Goal: Information Seeking & Learning: Check status

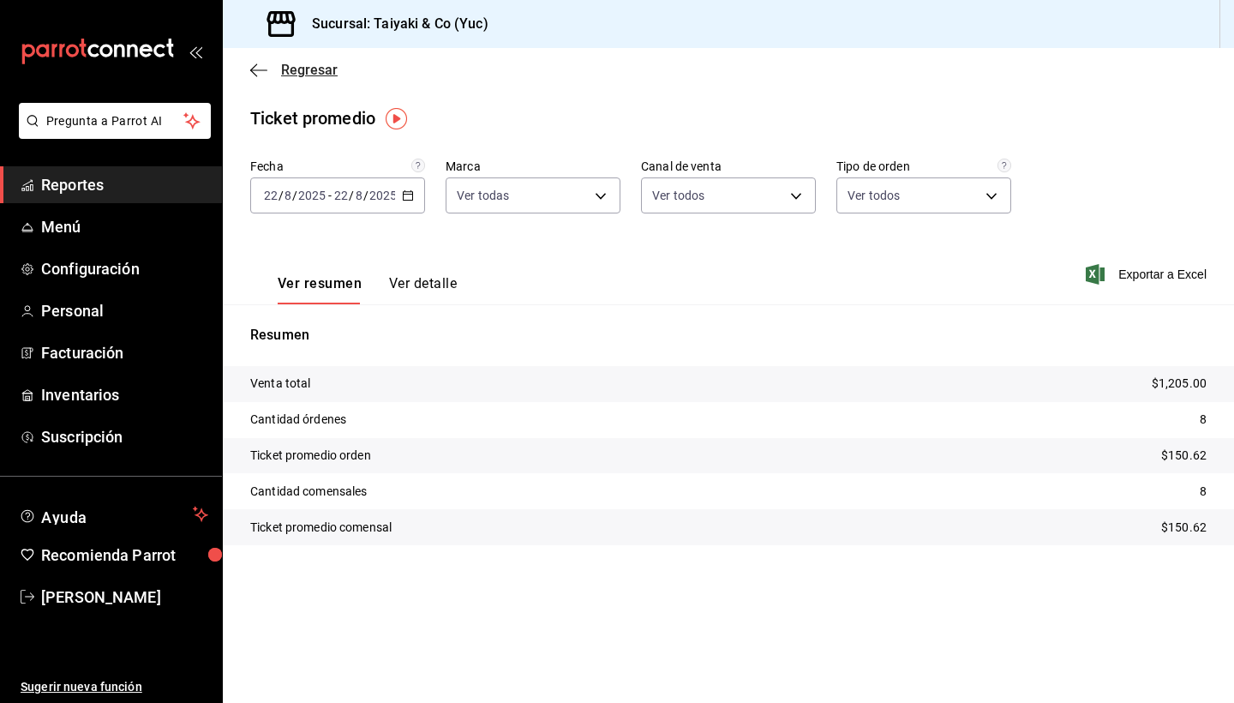
click at [259, 72] on icon "button" at bounding box center [258, 70] width 17 height 15
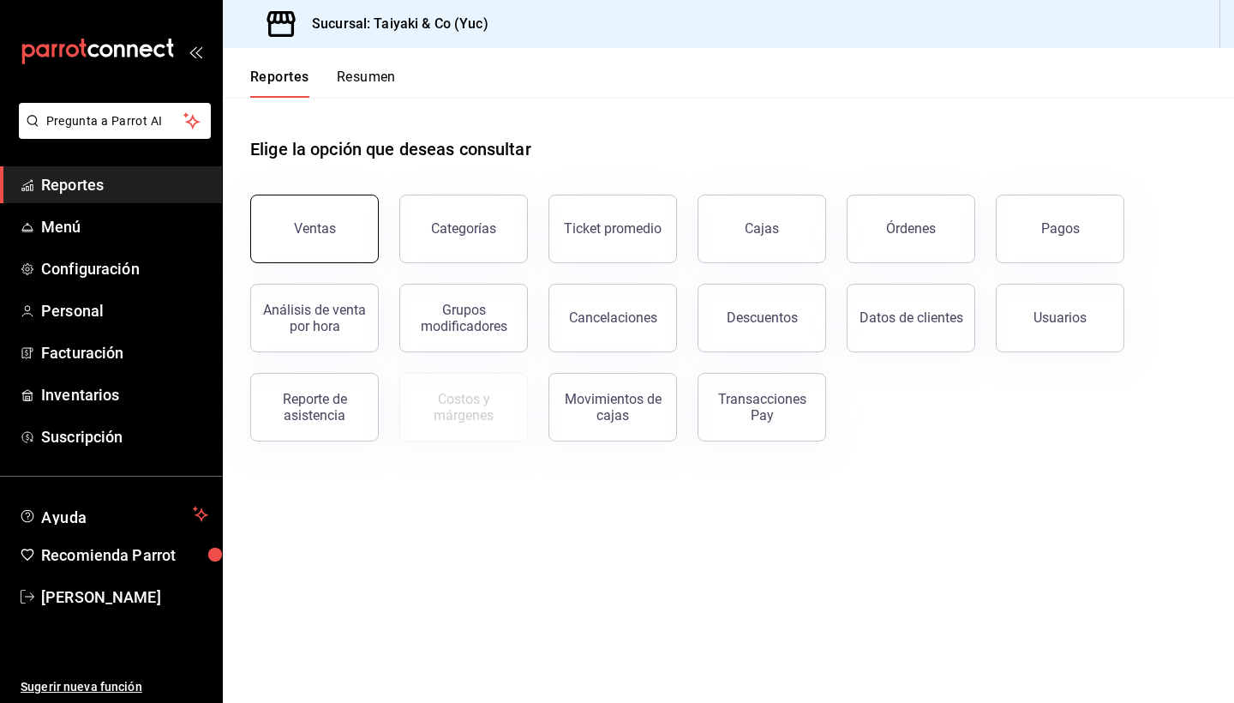
click at [317, 232] on div "Ventas" at bounding box center [315, 228] width 42 height 16
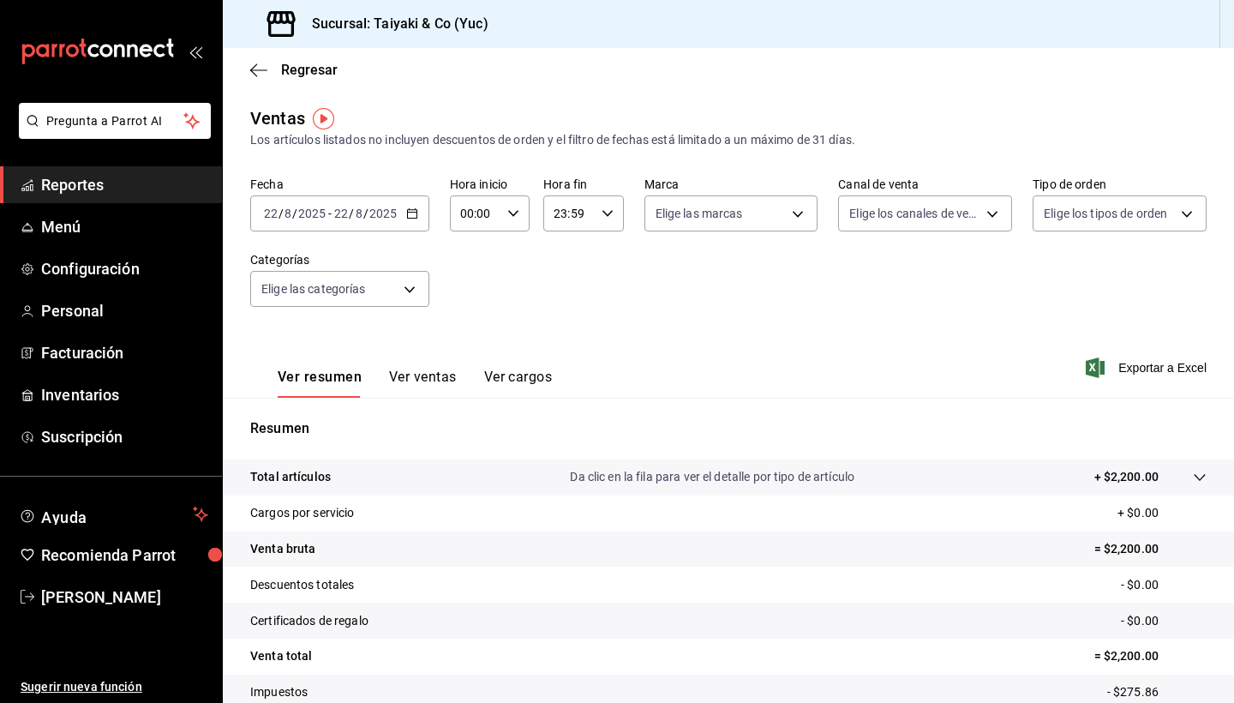
click at [428, 378] on button "Ver ventas" at bounding box center [423, 382] width 68 height 29
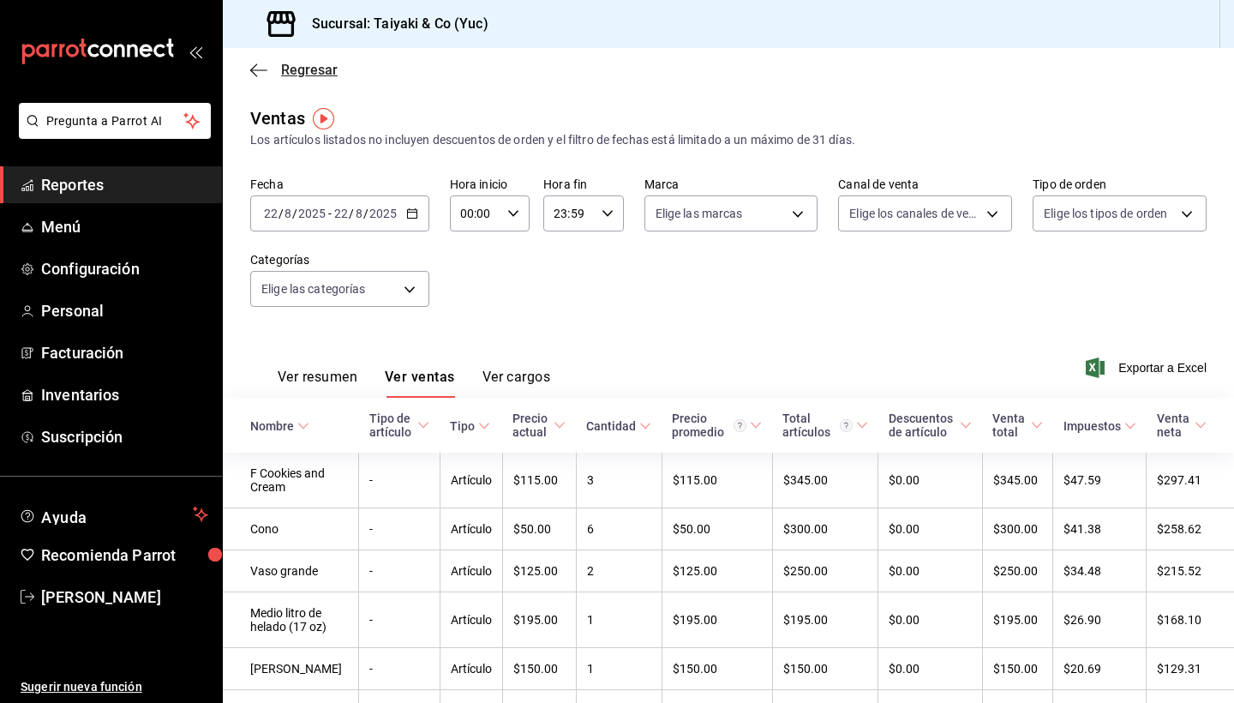
click at [302, 69] on span "Regresar" at bounding box center [309, 70] width 57 height 16
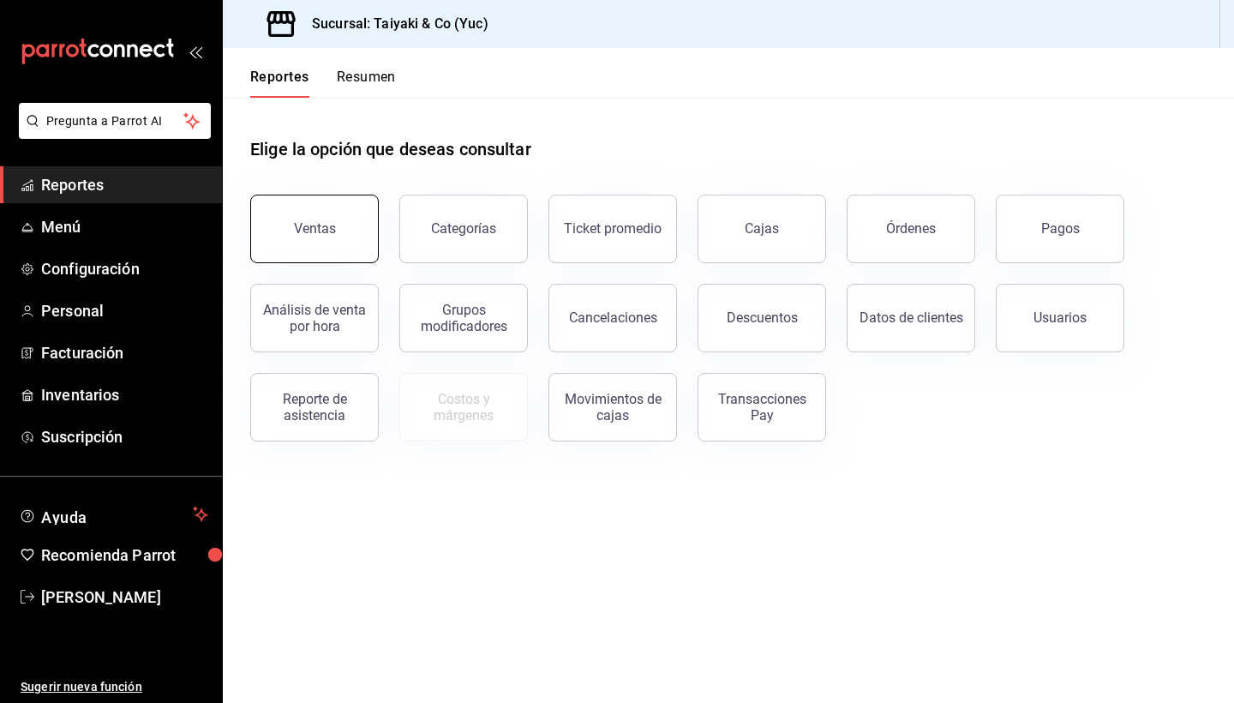
click at [301, 242] on button "Ventas" at bounding box center [314, 228] width 129 height 69
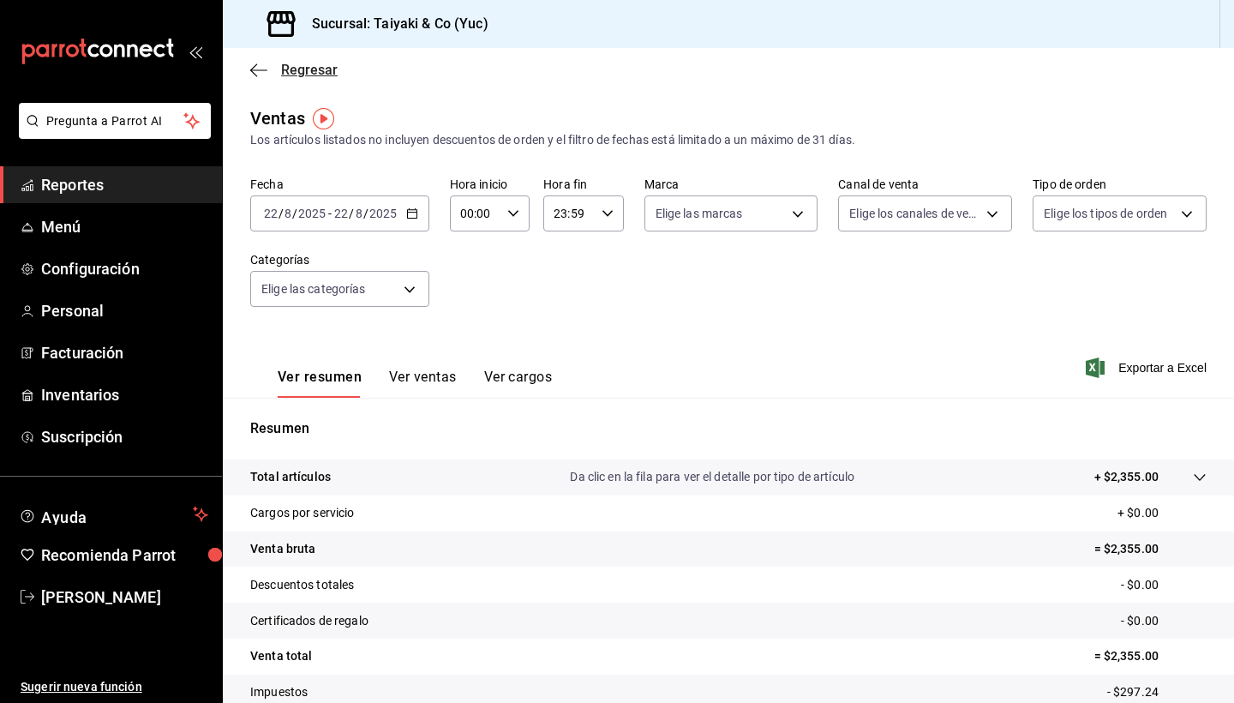
click at [296, 69] on span "Regresar" at bounding box center [309, 70] width 57 height 16
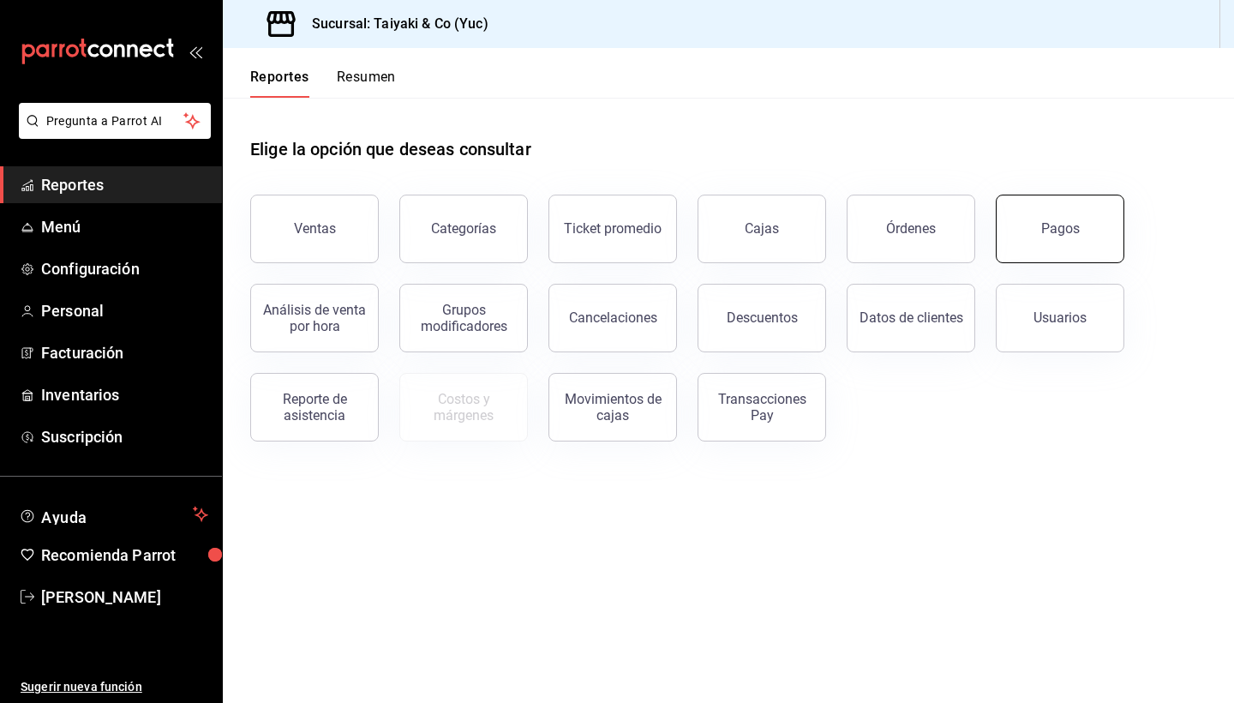
click at [1068, 231] on div "Pagos" at bounding box center [1060, 228] width 39 height 16
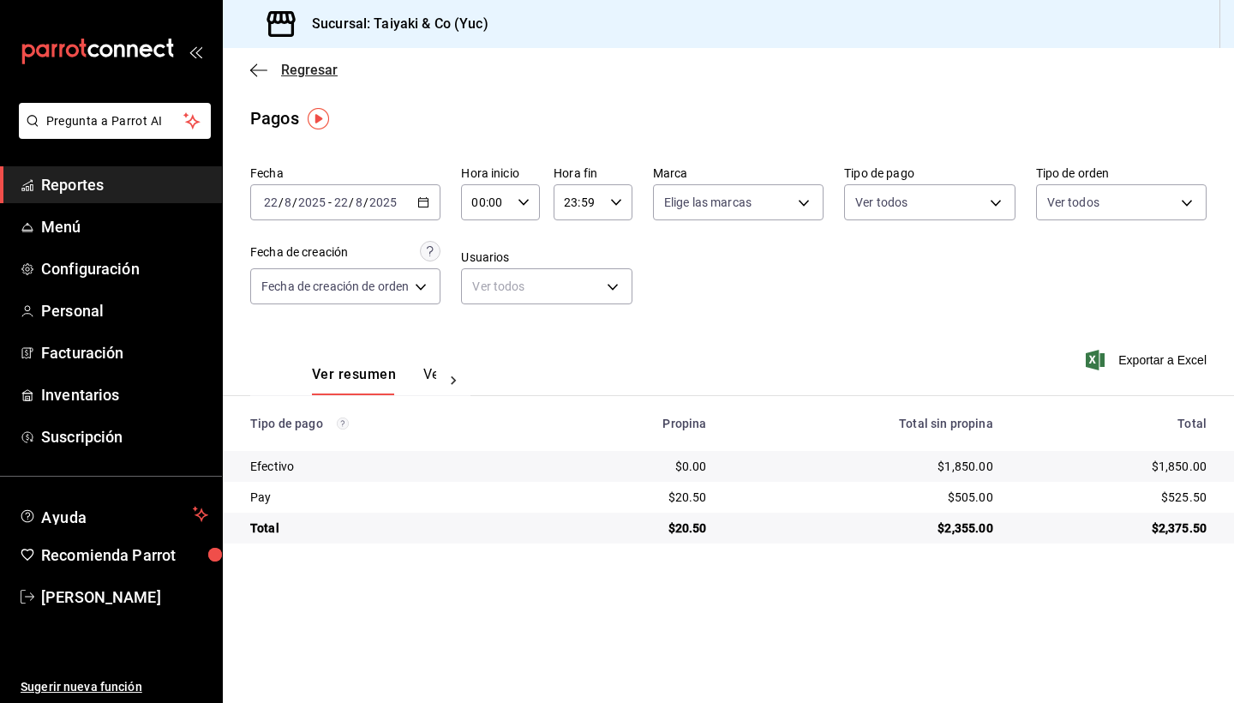
click at [260, 65] on icon "button" at bounding box center [258, 70] width 17 height 15
